Goal: Book appointment/travel/reservation

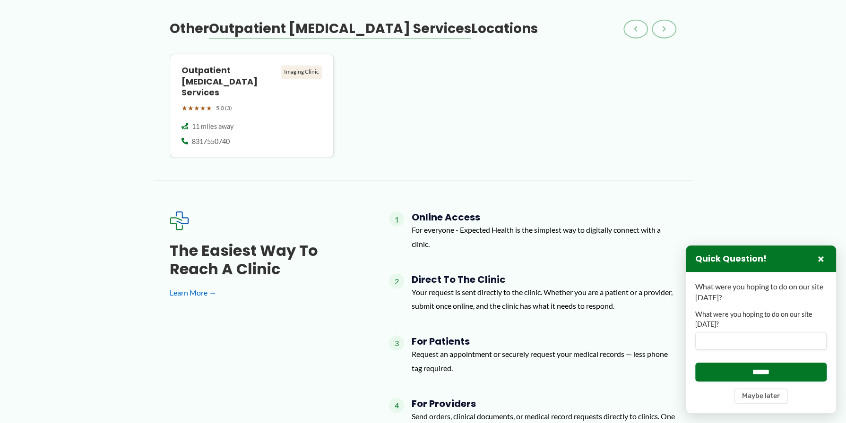
scroll to position [1039, 0]
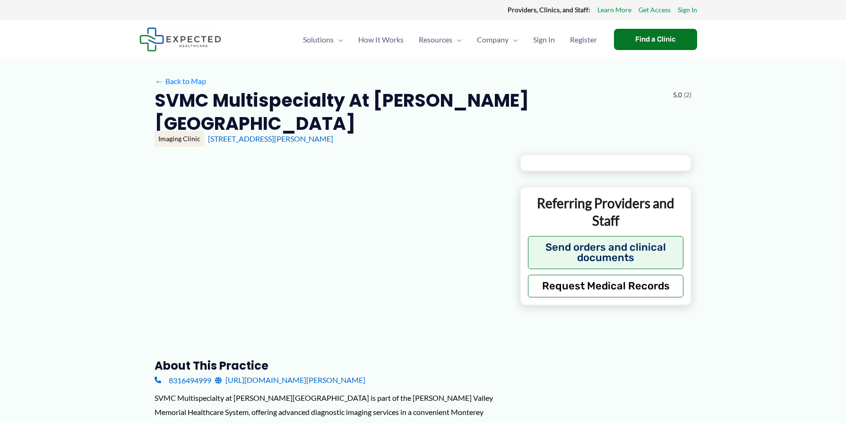
type input "**********"
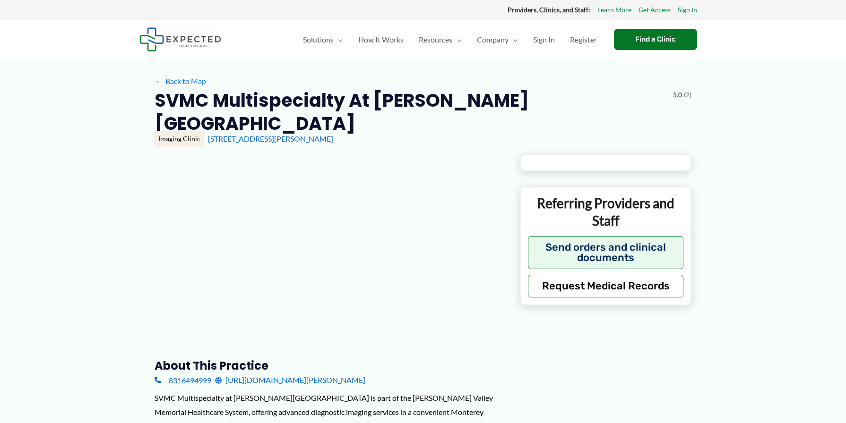
type input "**********"
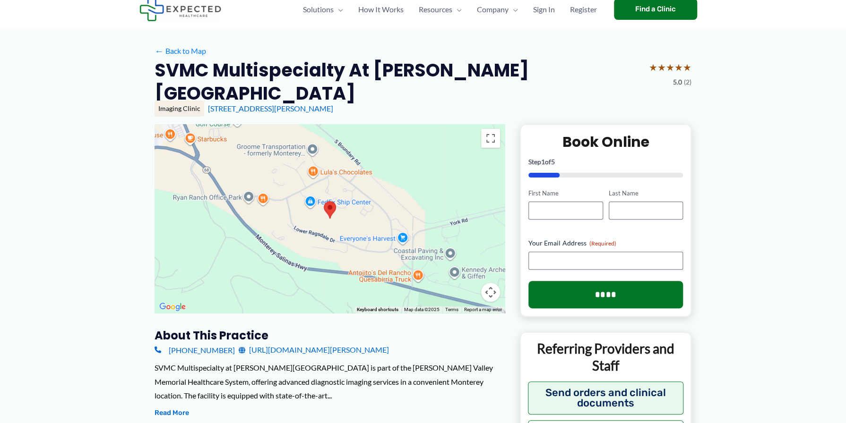
scroll to position [47, 0]
